Goal: Register for event/course

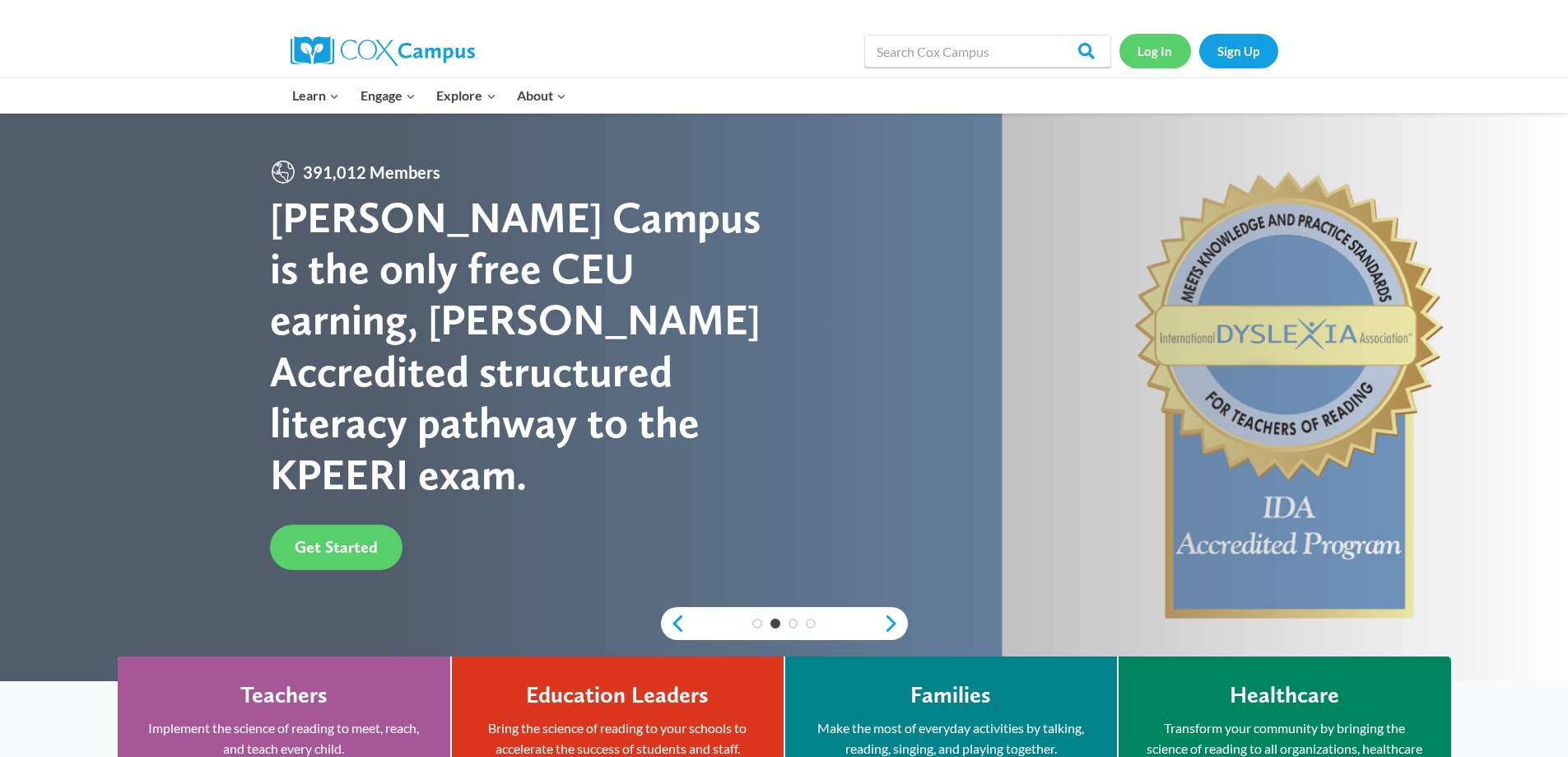
click at [1154, 46] on link "Log In" at bounding box center [1155, 50] width 72 height 34
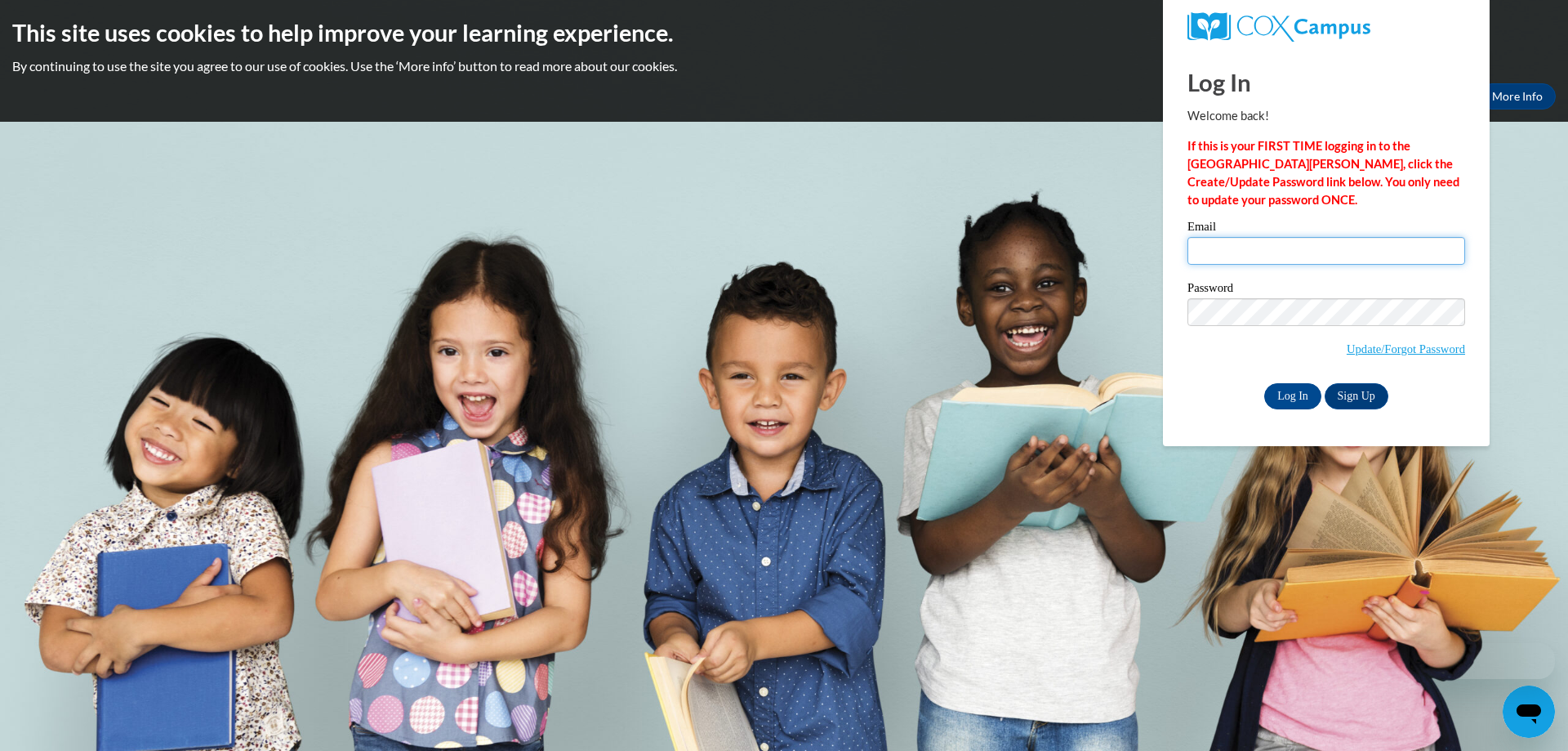
click at [1287, 258] on input "Email" at bounding box center [1327, 250] width 277 height 28
type input "ocps@tampabay.rr.com"
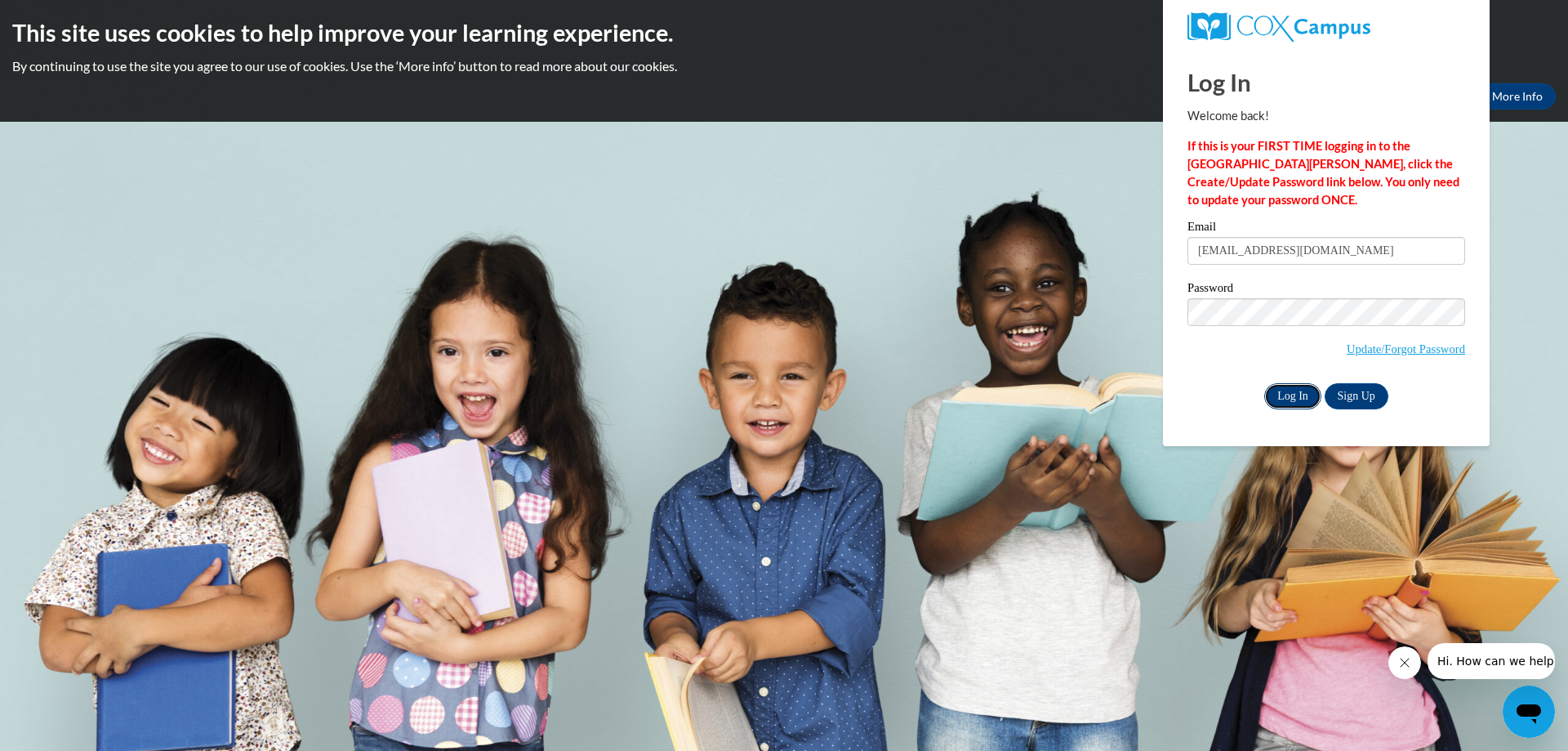
click at [1293, 391] on input "Log In" at bounding box center [1292, 395] width 57 height 26
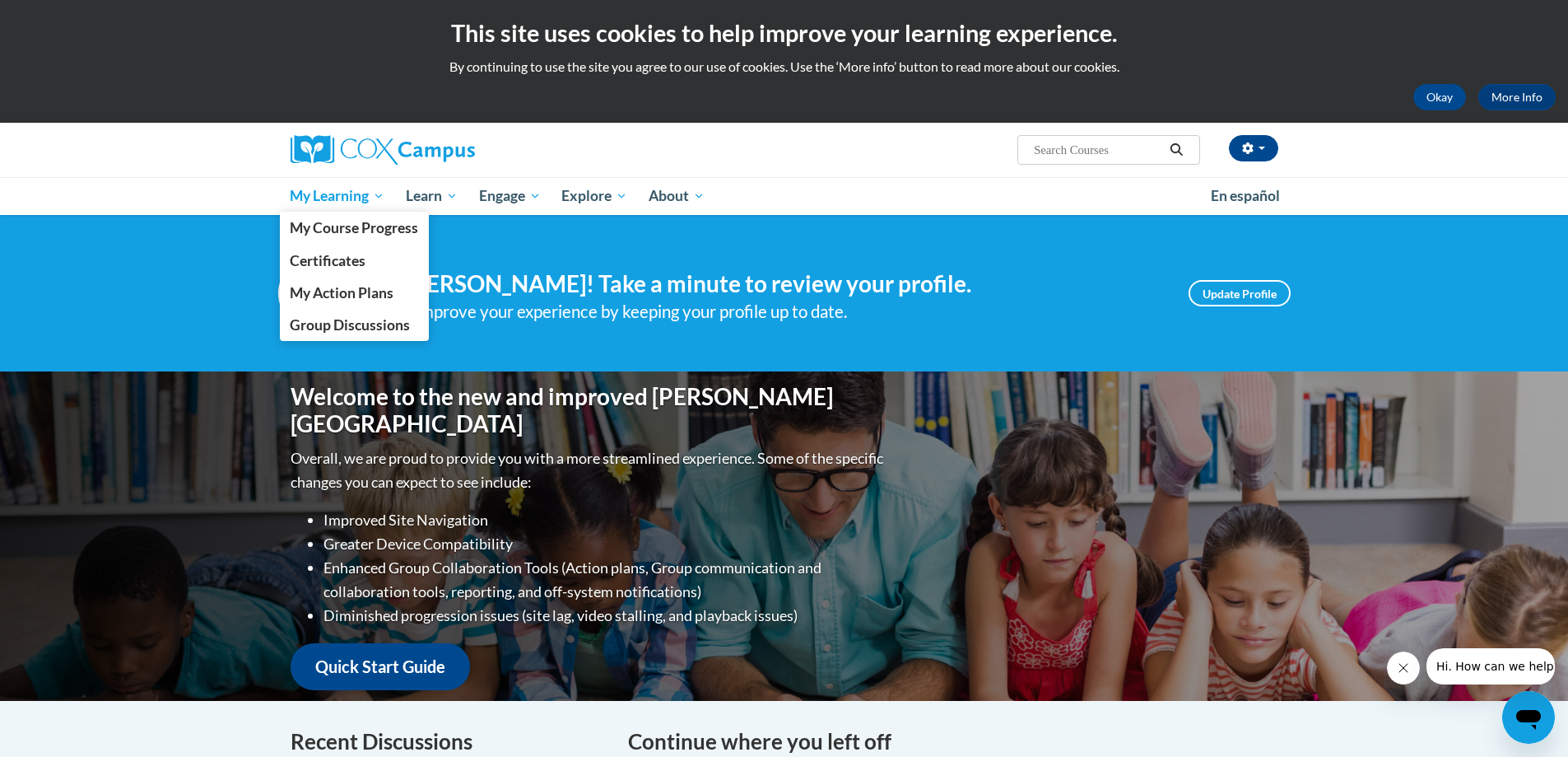
click at [324, 197] on span "My Learning" at bounding box center [337, 196] width 94 height 20
click at [349, 229] on span "My Course Progress" at bounding box center [353, 227] width 128 height 17
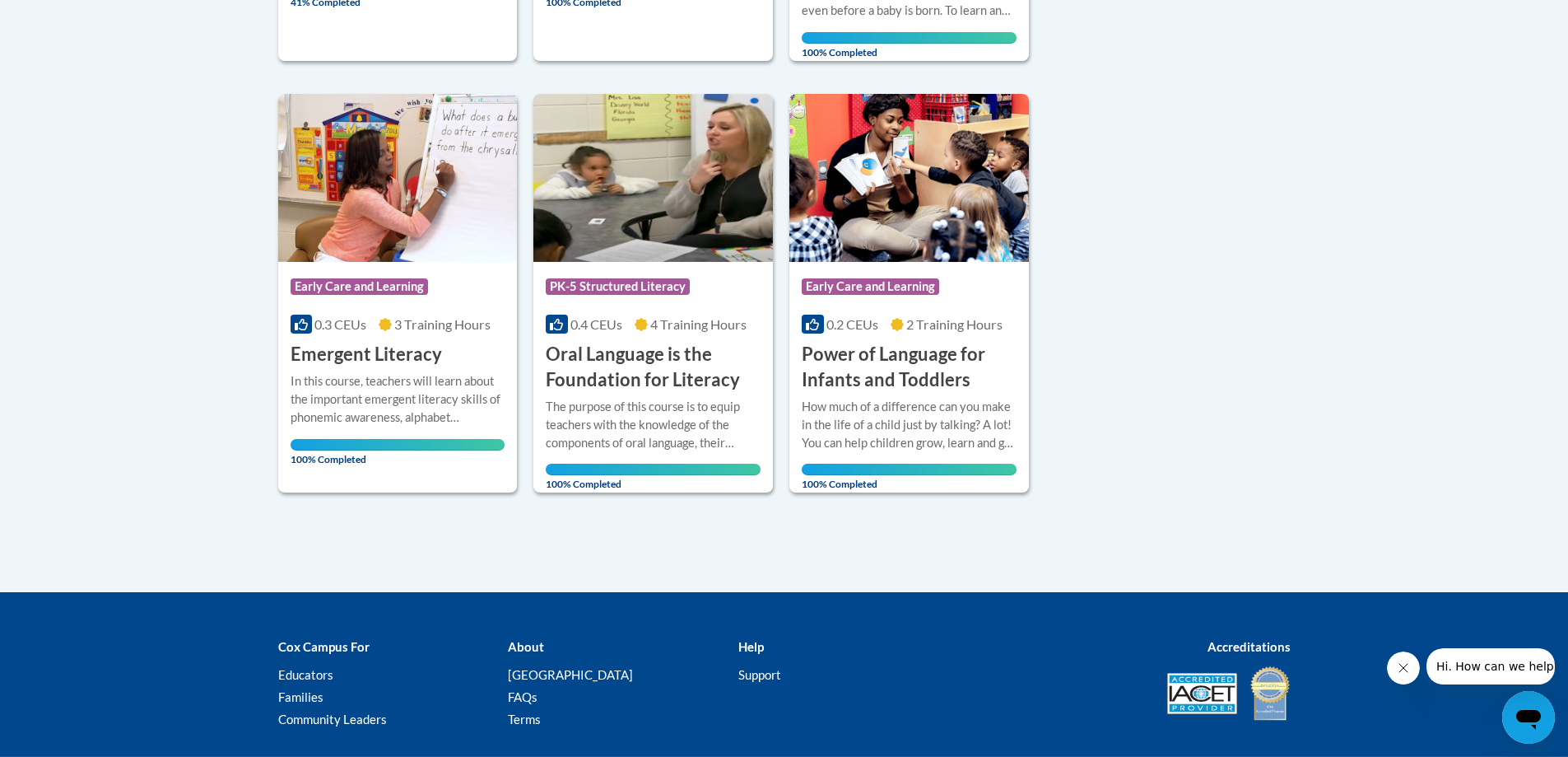
scroll to position [494, 0]
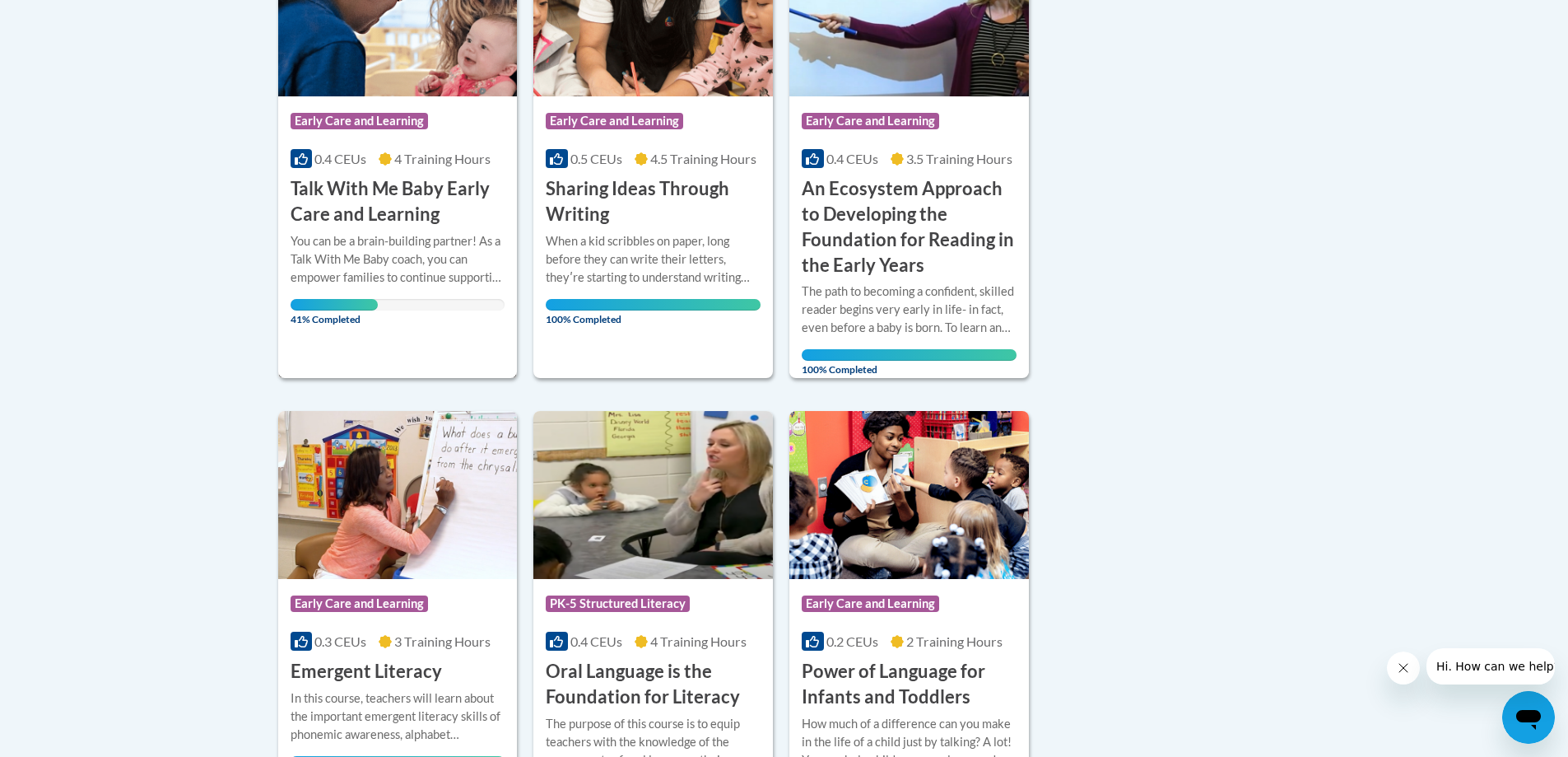
click at [394, 267] on div "You can be a brain-building partner! As a Talk With Me Baby coach, you can empo…" at bounding box center [397, 260] width 215 height 54
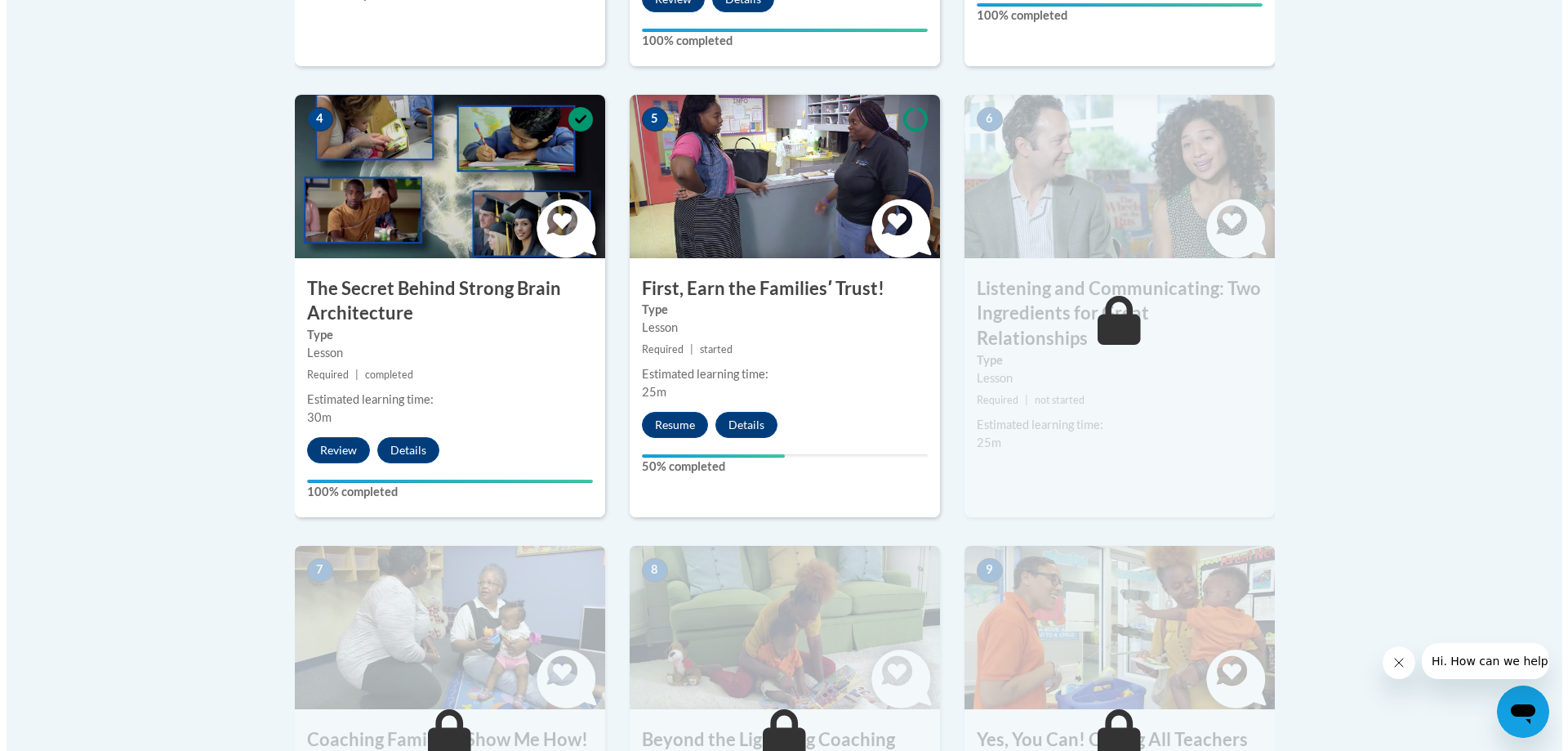
scroll to position [1144, 0]
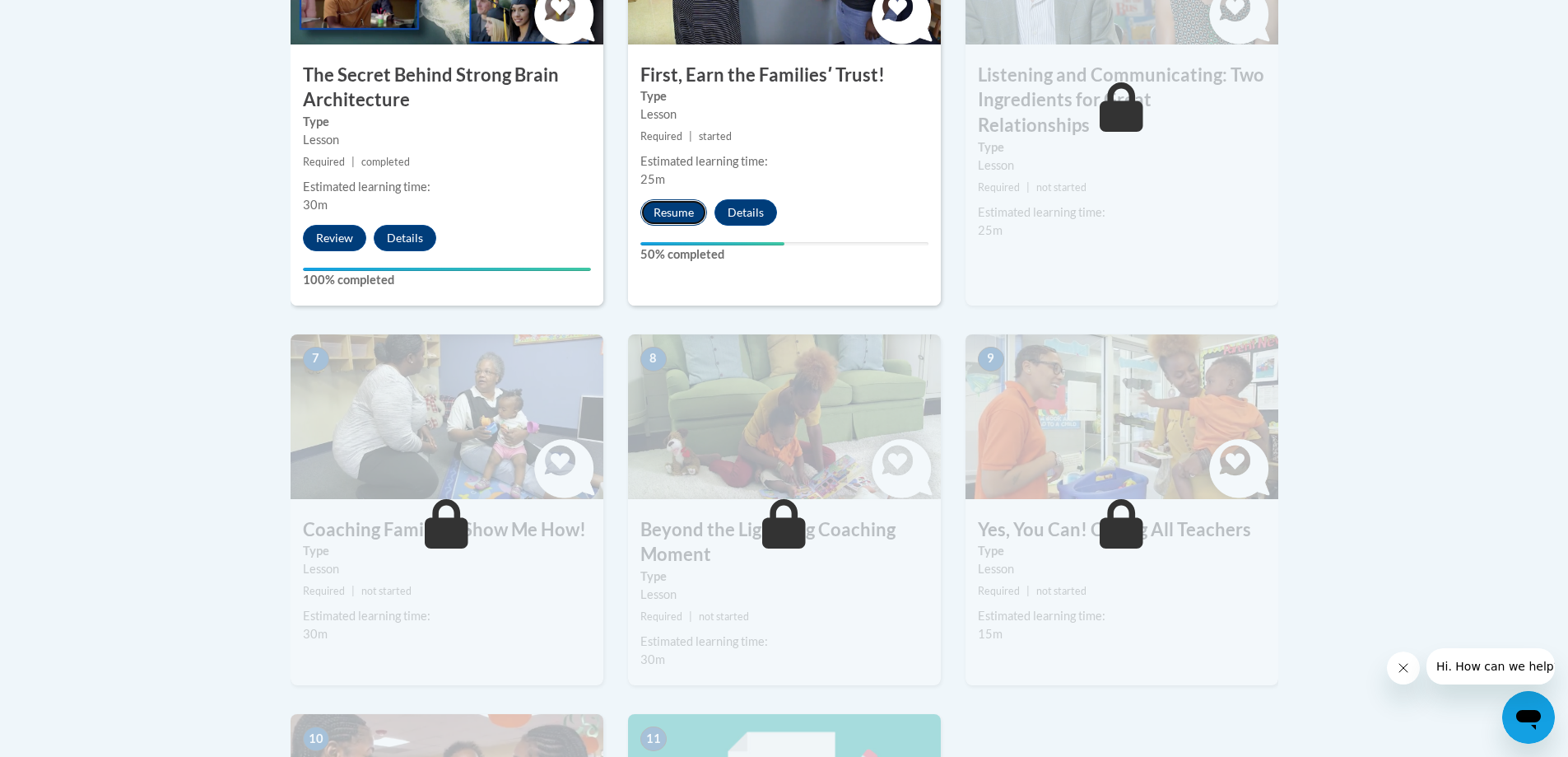
click at [666, 209] on button "Resume" at bounding box center [673, 211] width 66 height 26
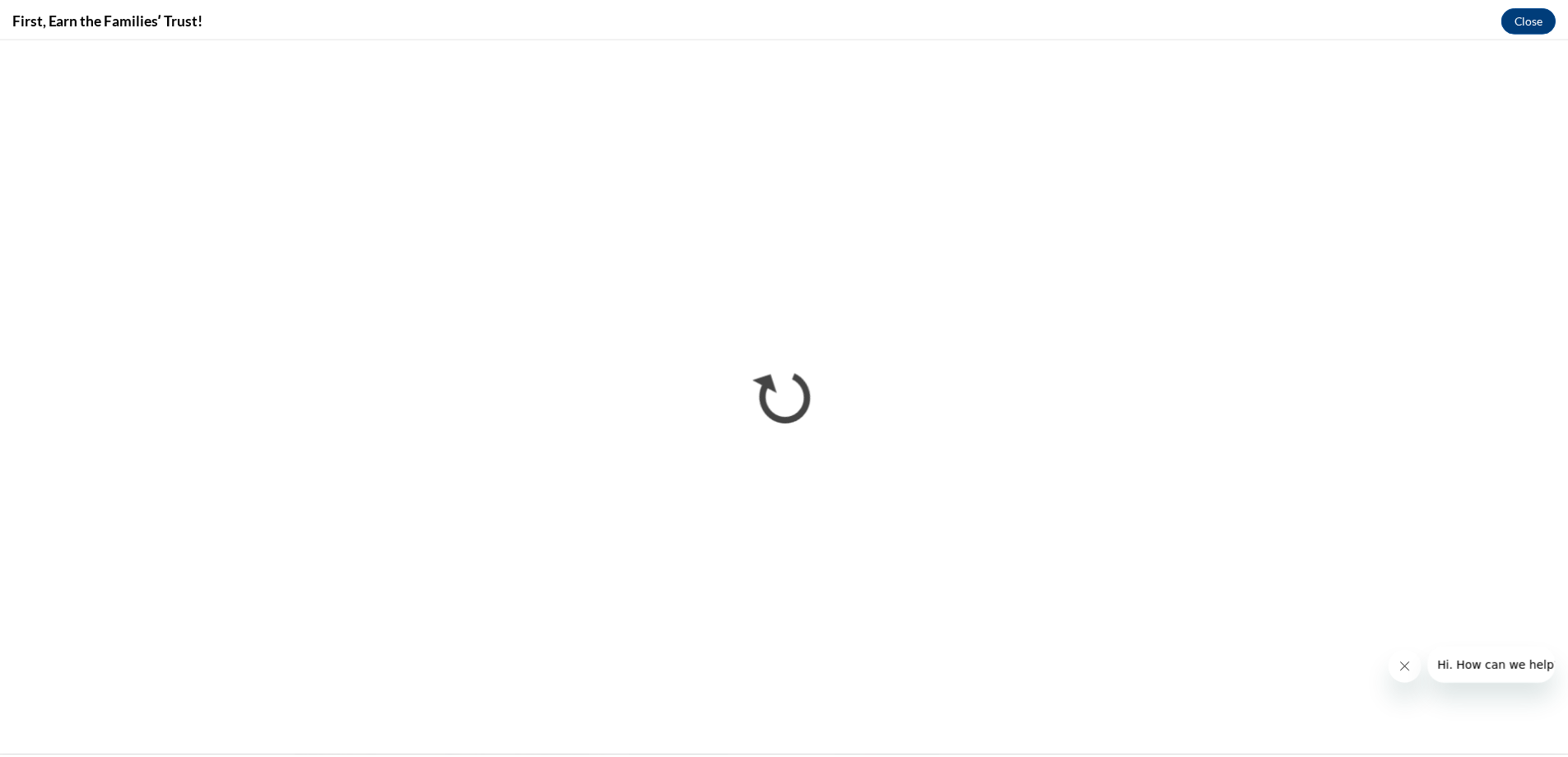
scroll to position [0, 0]
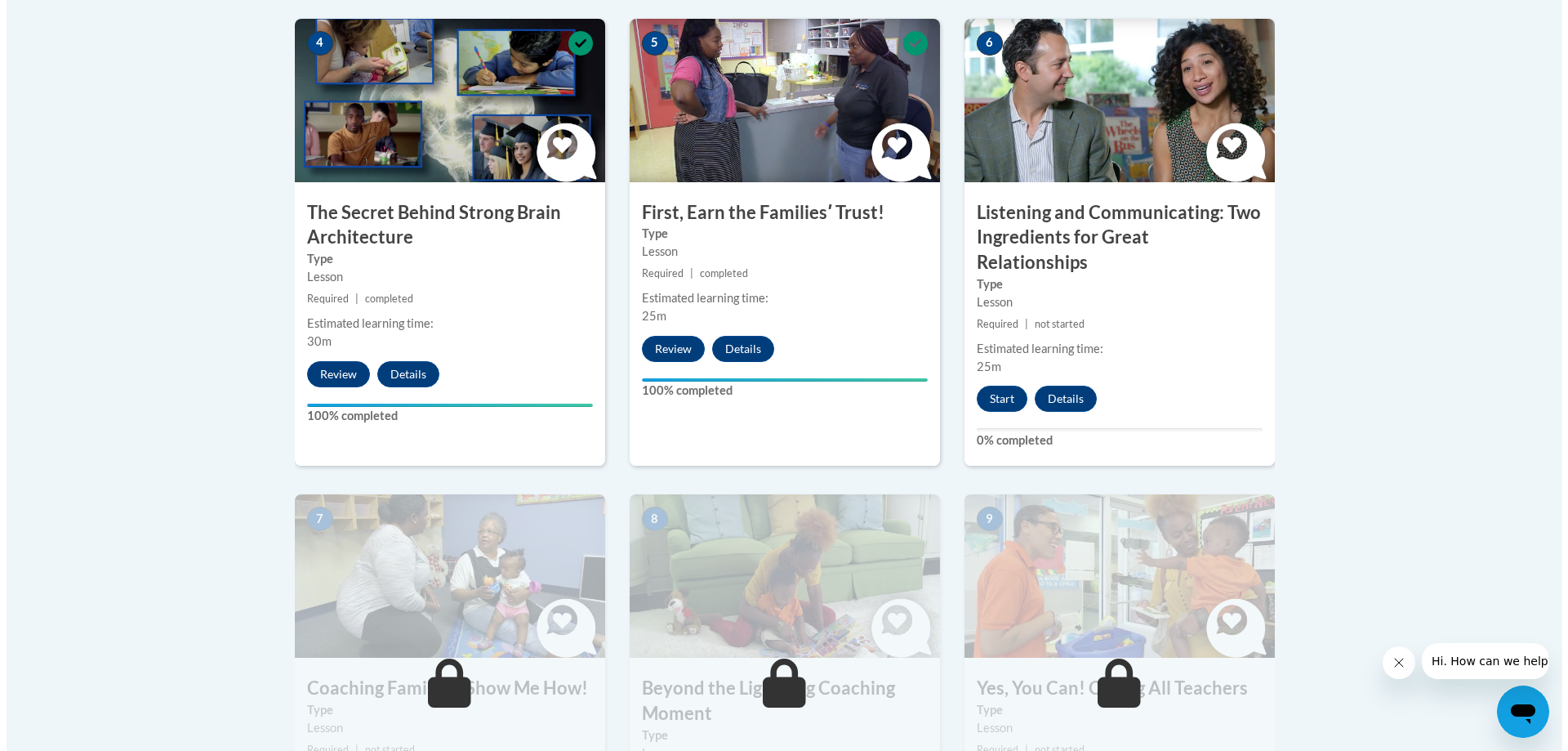
scroll to position [980, 0]
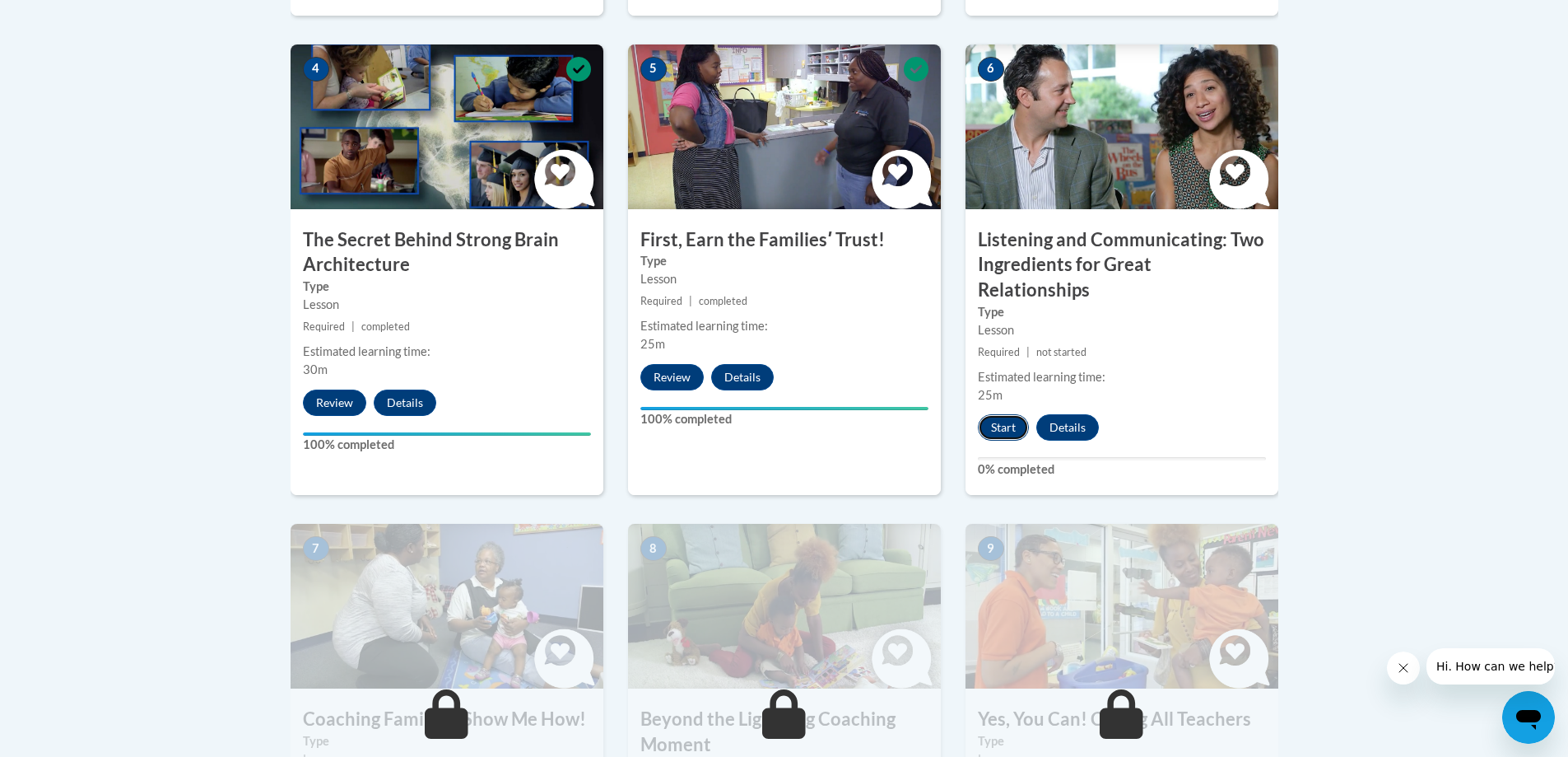
click at [1008, 414] on button "Start" at bounding box center [1004, 427] width 51 height 26
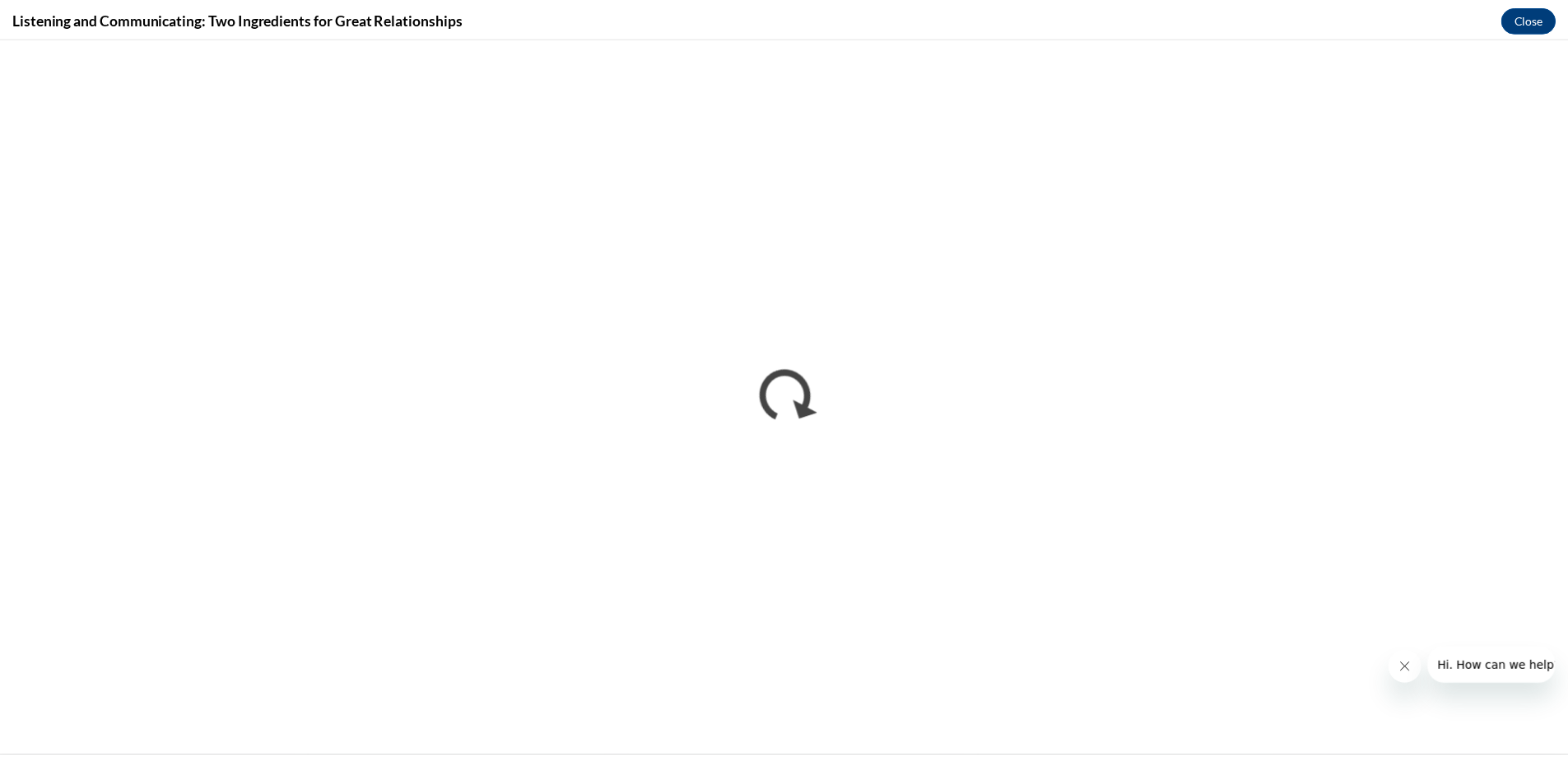
scroll to position [0, 0]
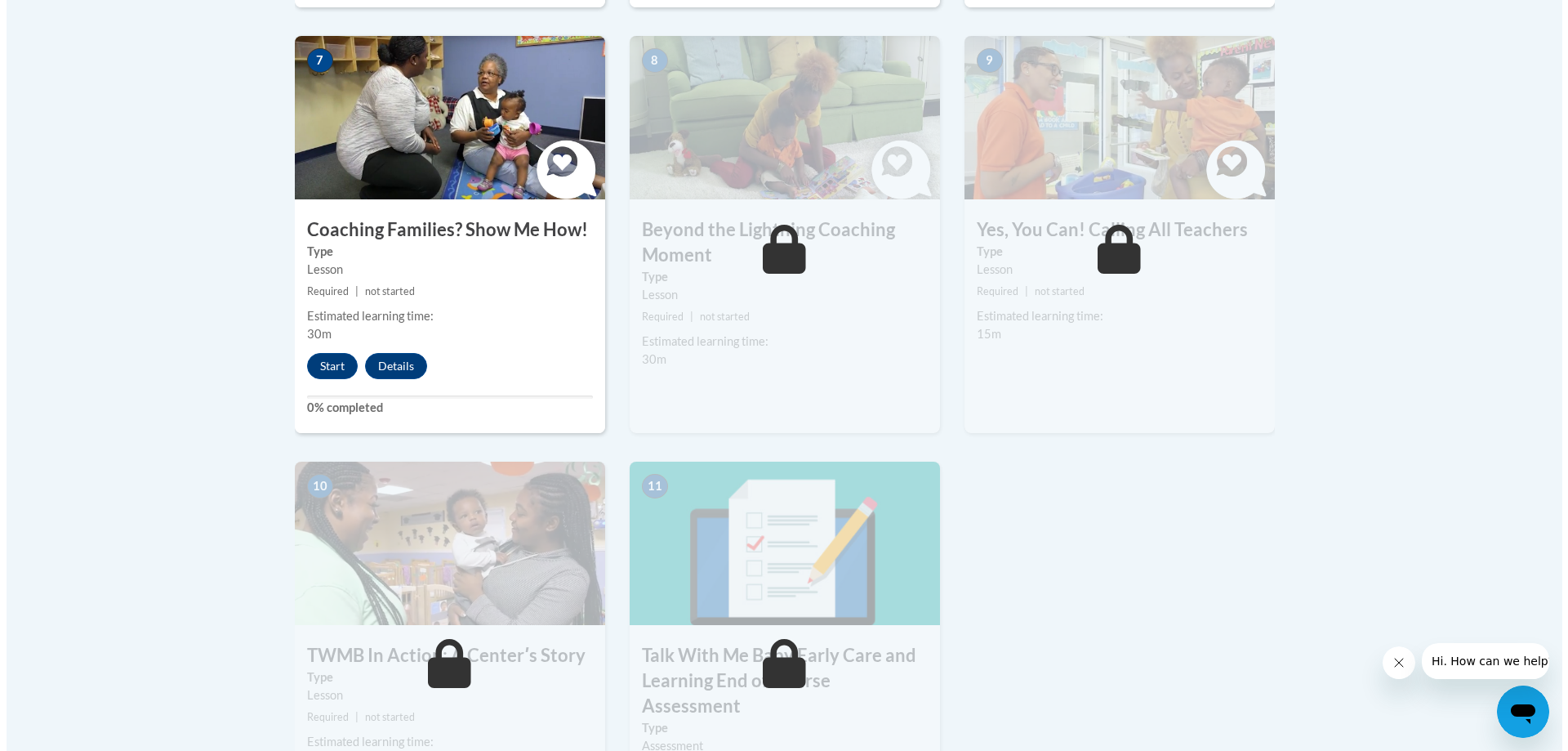
scroll to position [1470, 0]
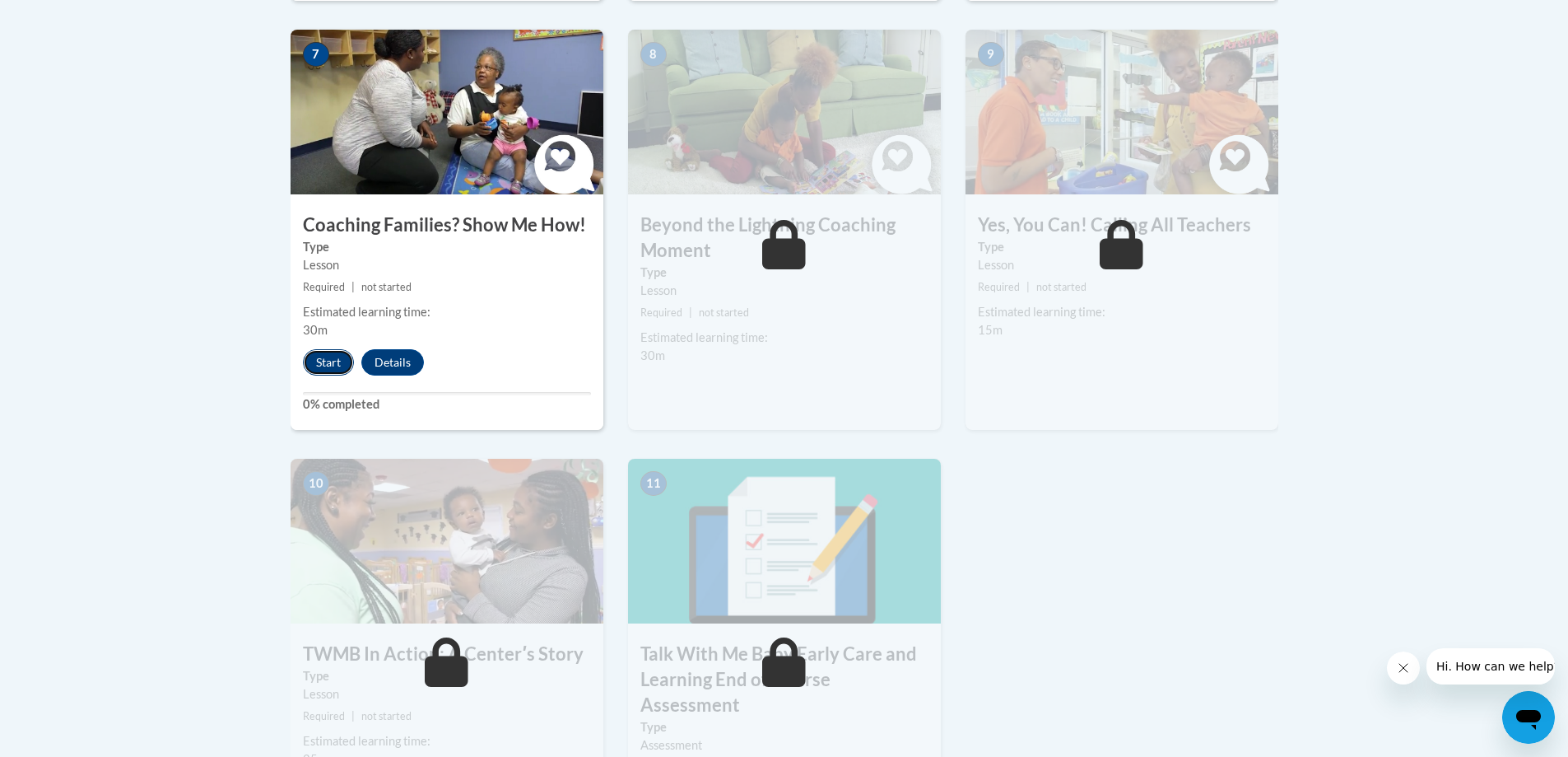
click at [328, 349] on button "Start" at bounding box center [328, 362] width 51 height 26
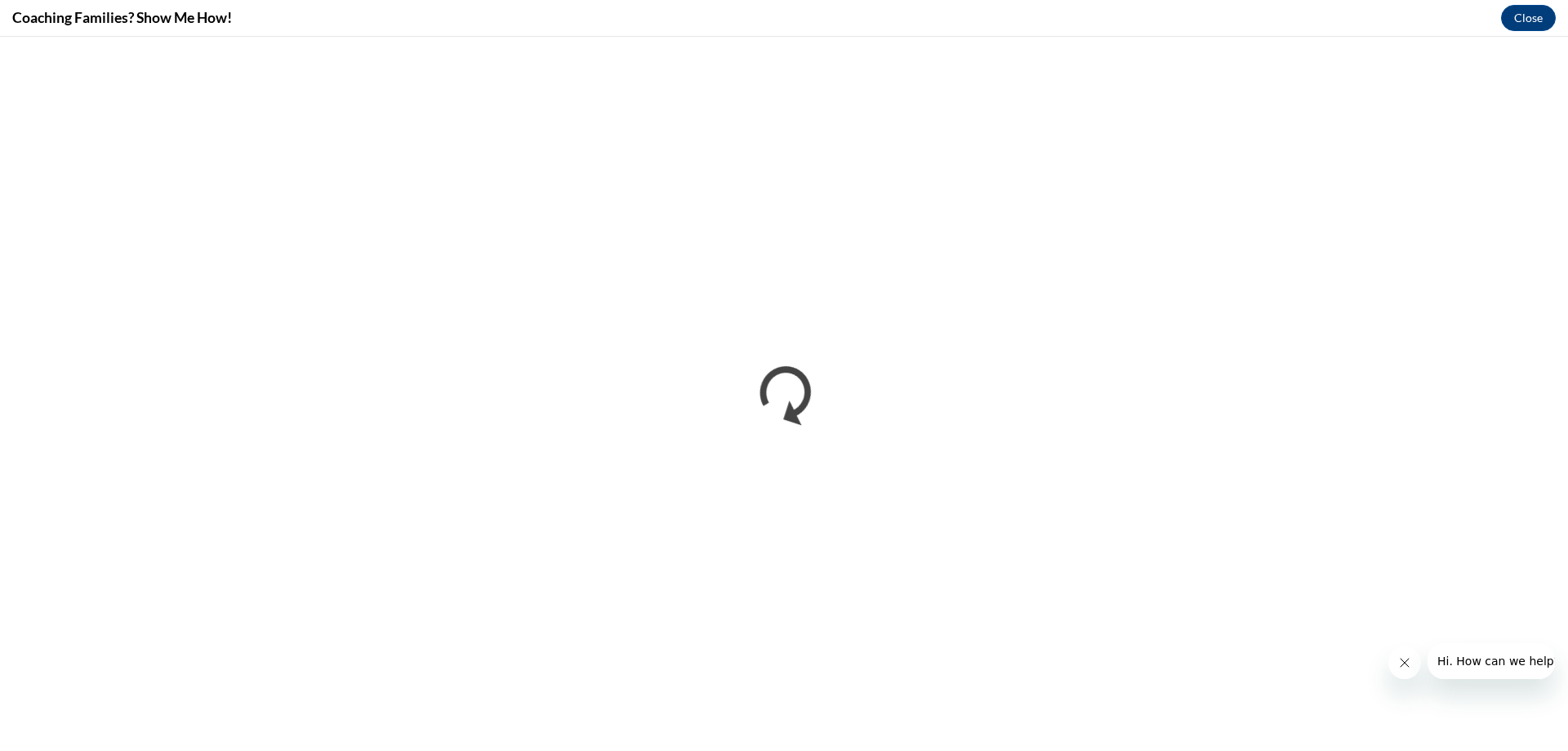
scroll to position [0, 0]
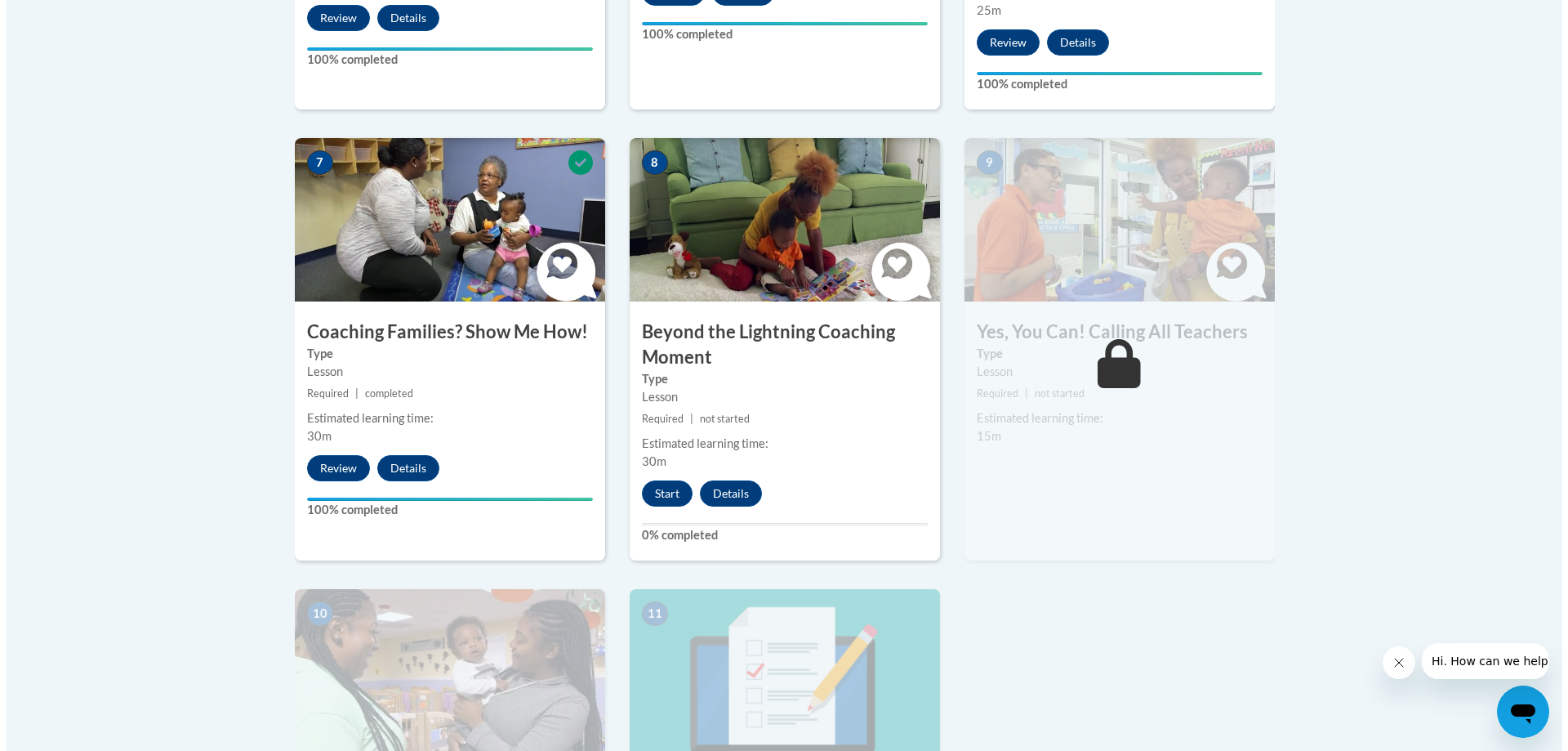
scroll to position [1389, 0]
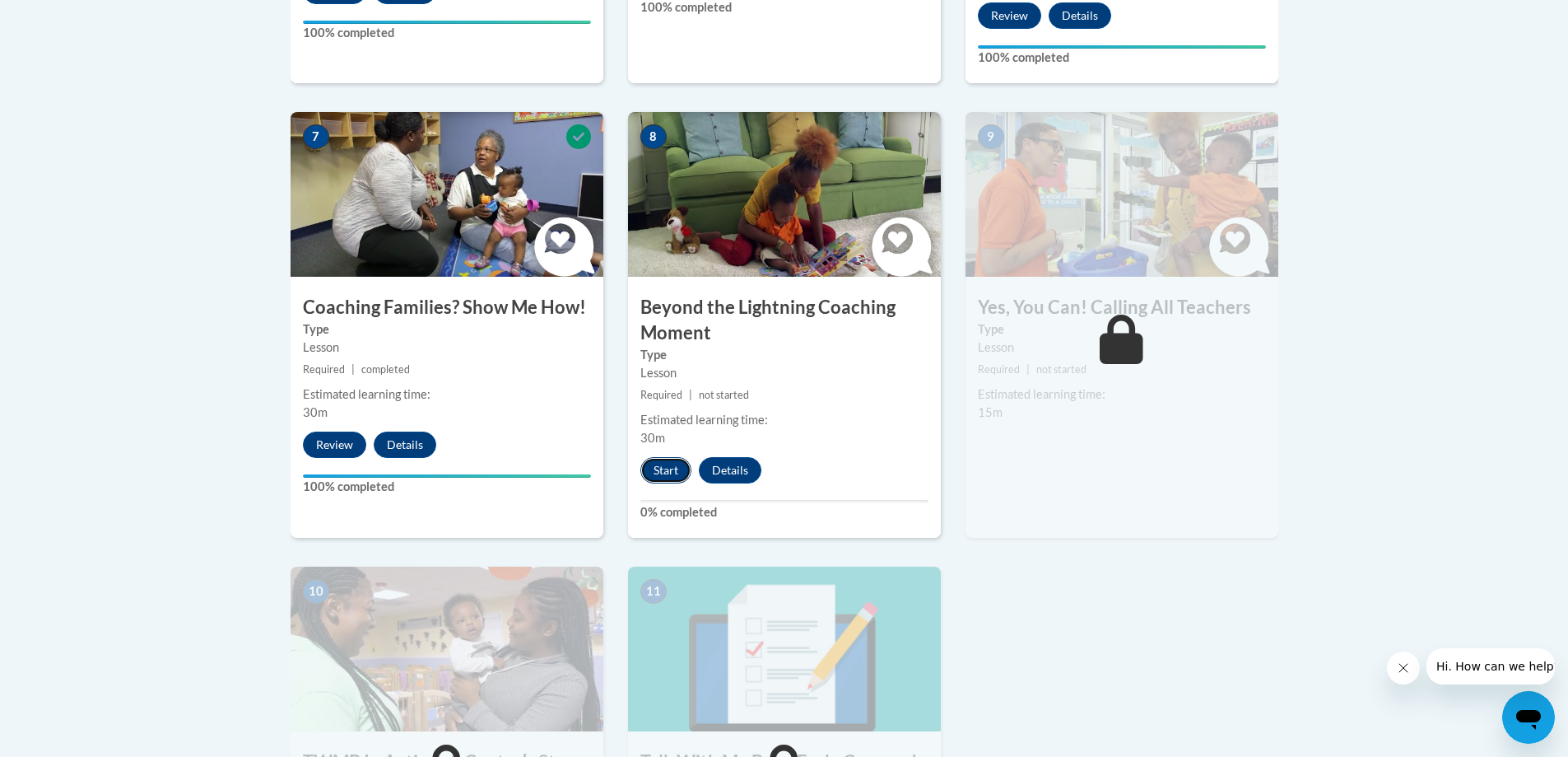
click at [660, 457] on button "Start" at bounding box center [666, 469] width 51 height 26
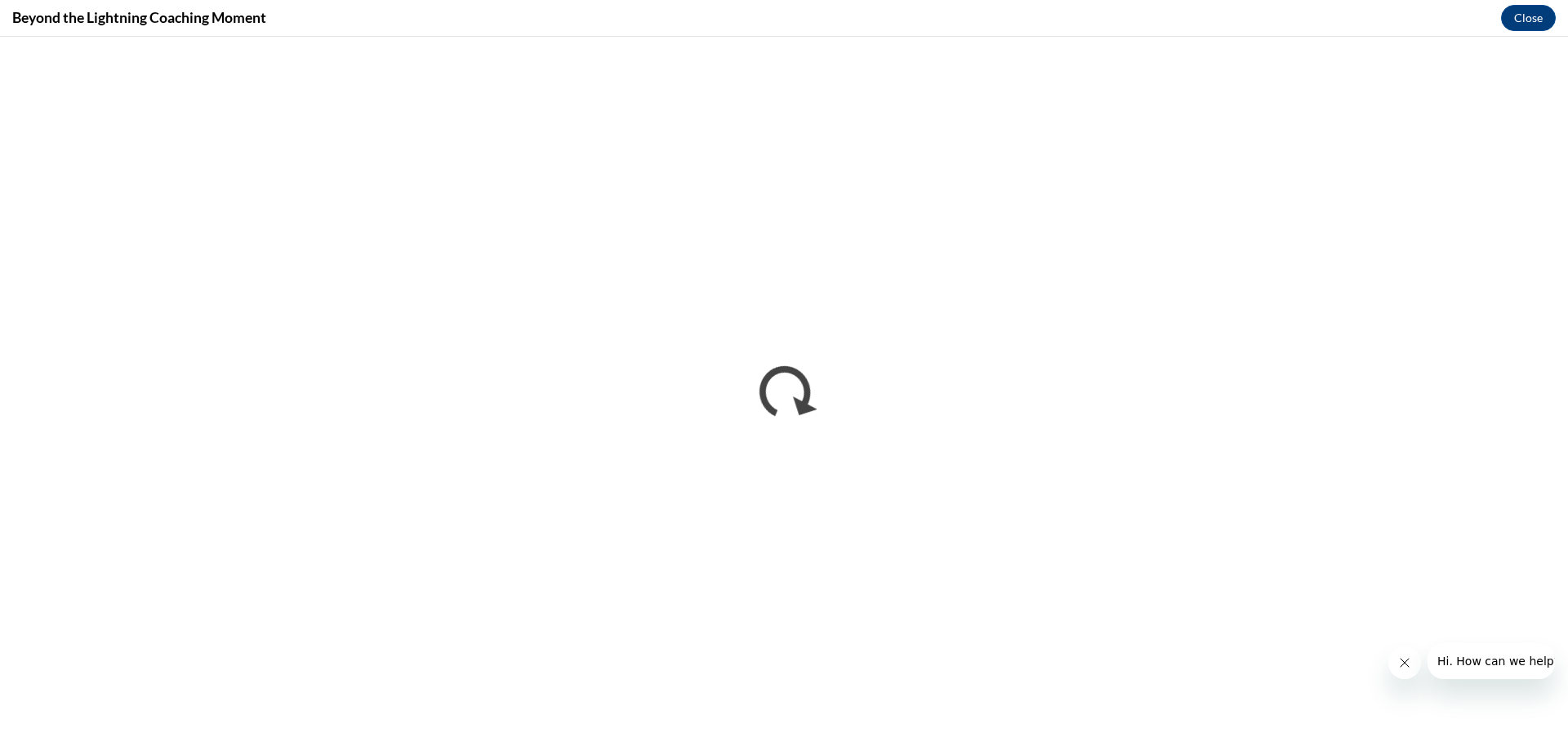
scroll to position [0, 0]
